Goal: Navigation & Orientation: Find specific page/section

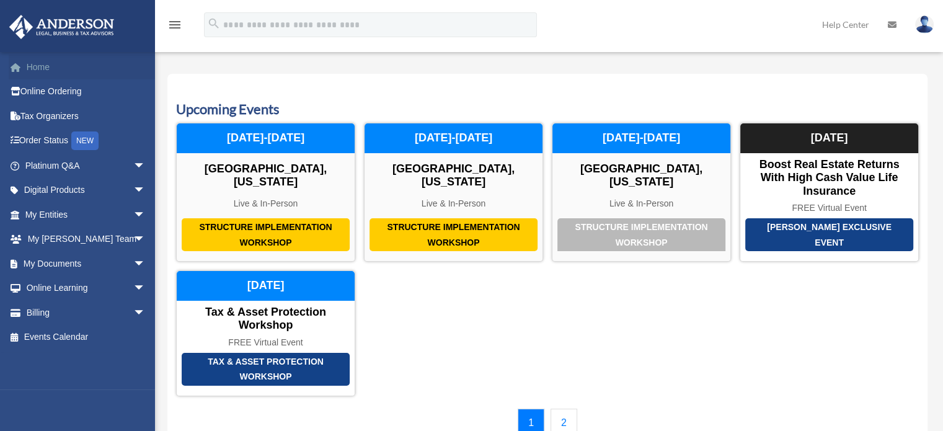
click at [45, 67] on link "Home" at bounding box center [87, 67] width 156 height 25
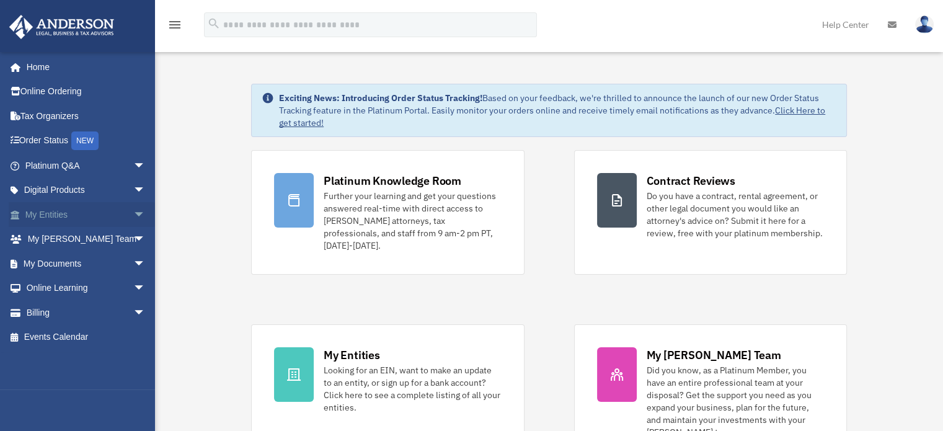
click at [133, 213] on span "arrow_drop_down" at bounding box center [145, 214] width 25 height 25
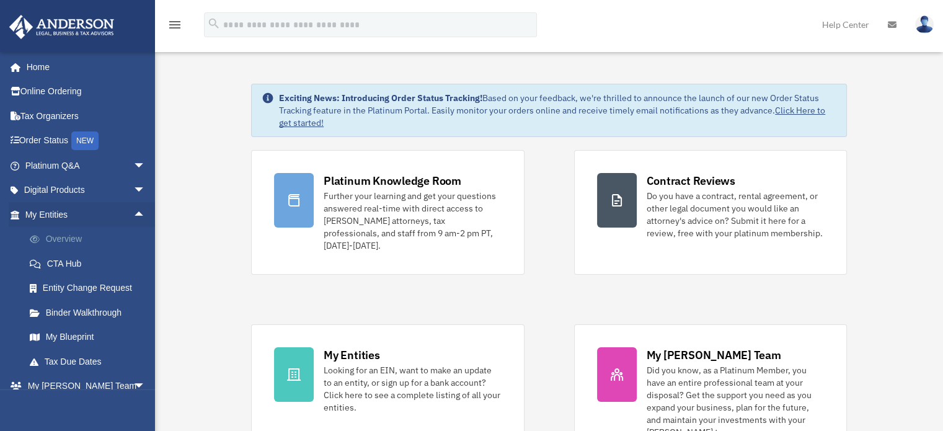
drag, startPoint x: 81, startPoint y: 241, endPoint x: 66, endPoint y: 241, distance: 14.9
click at [66, 241] on link "Overview" at bounding box center [90, 239] width 147 height 25
